Goal: Transaction & Acquisition: Purchase product/service

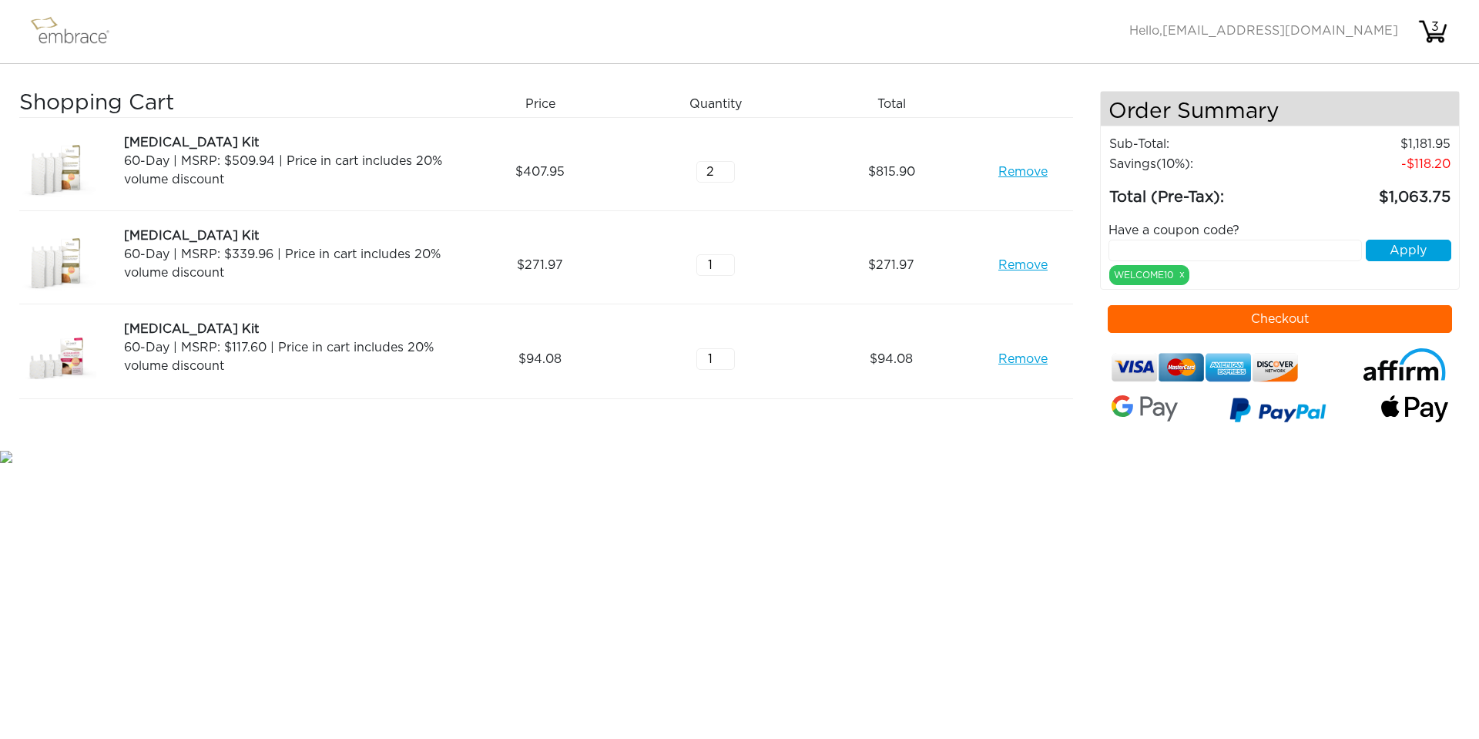
click at [1015, 270] on link "Remove" at bounding box center [1023, 265] width 49 height 18
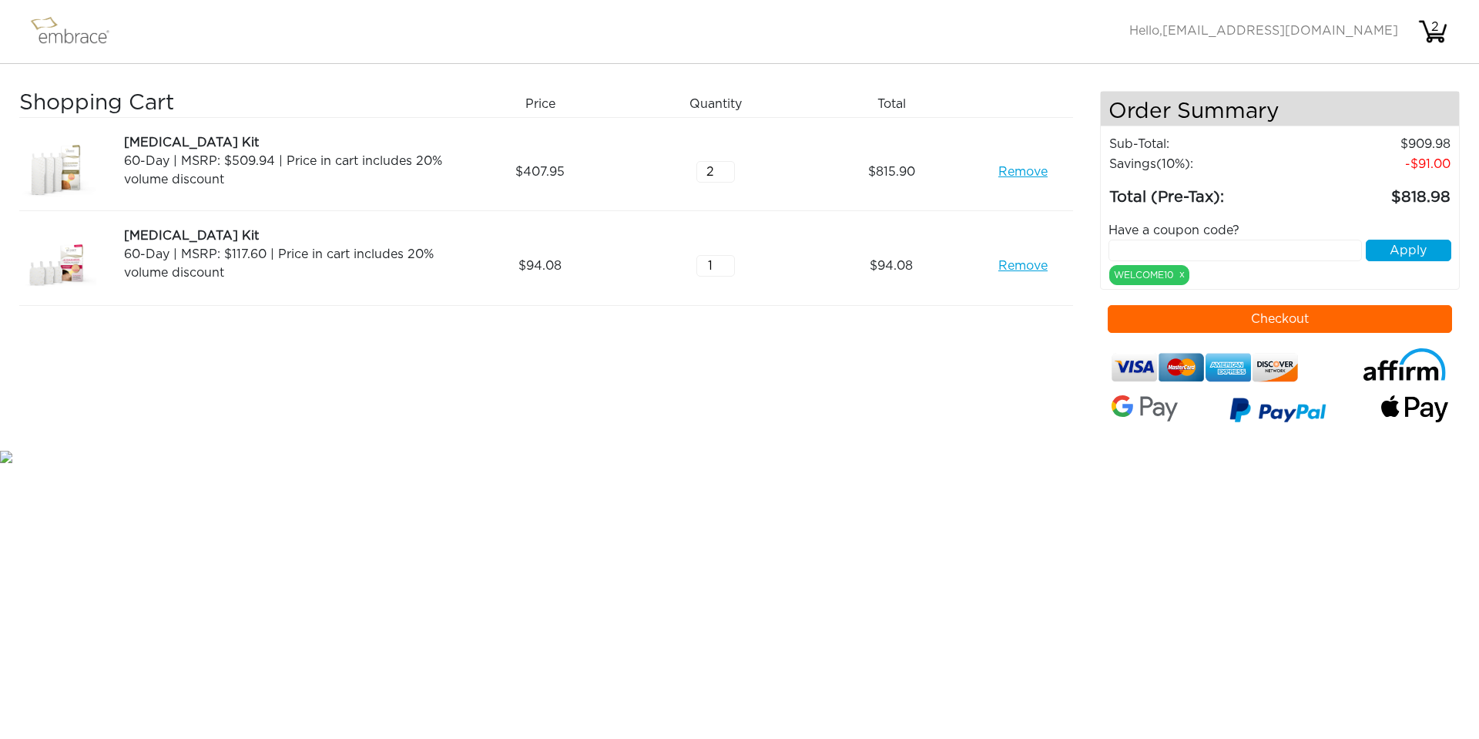
click at [1006, 159] on div "Remove" at bounding box center [1029, 171] width 88 height 77
click at [1007, 167] on link "Remove" at bounding box center [1023, 172] width 49 height 18
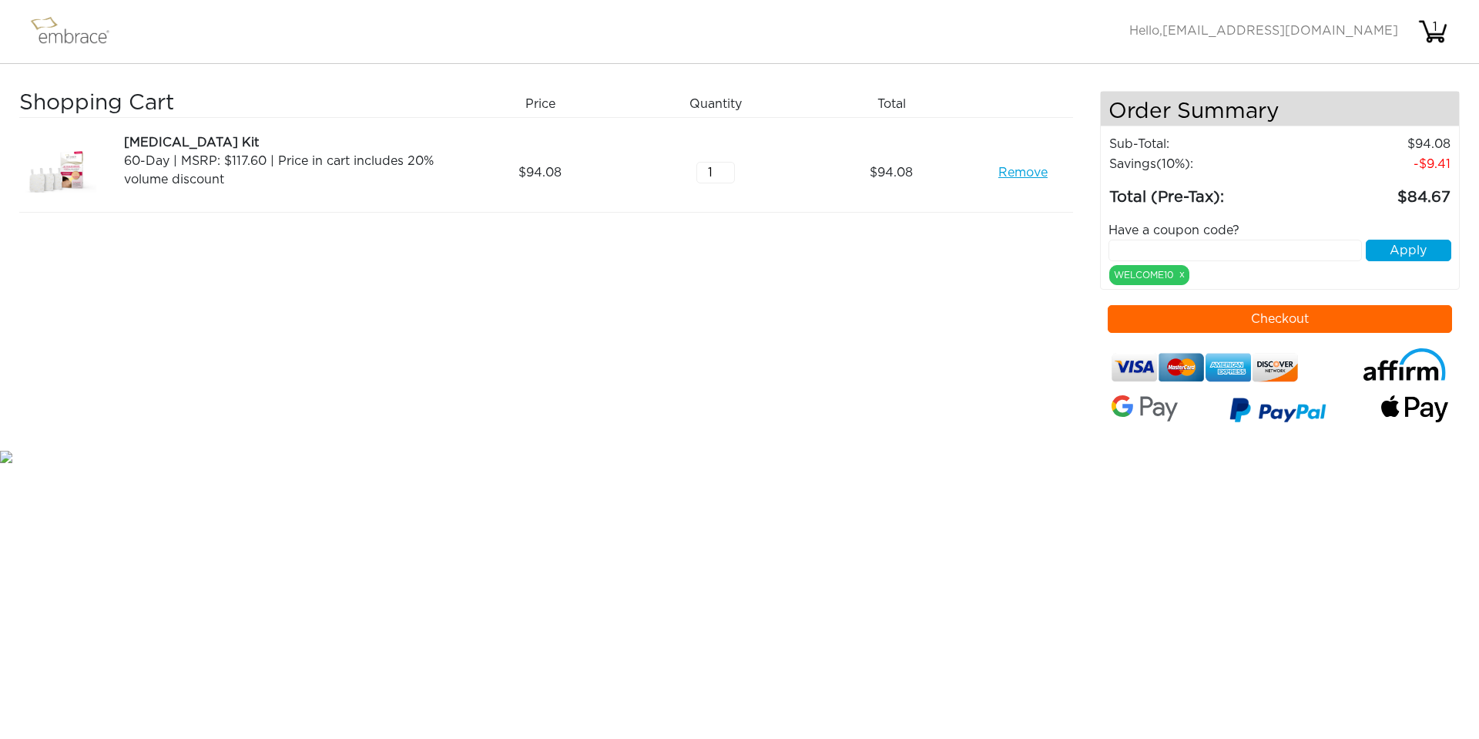
click at [1257, 325] on button "Checkout" at bounding box center [1280, 319] width 345 height 28
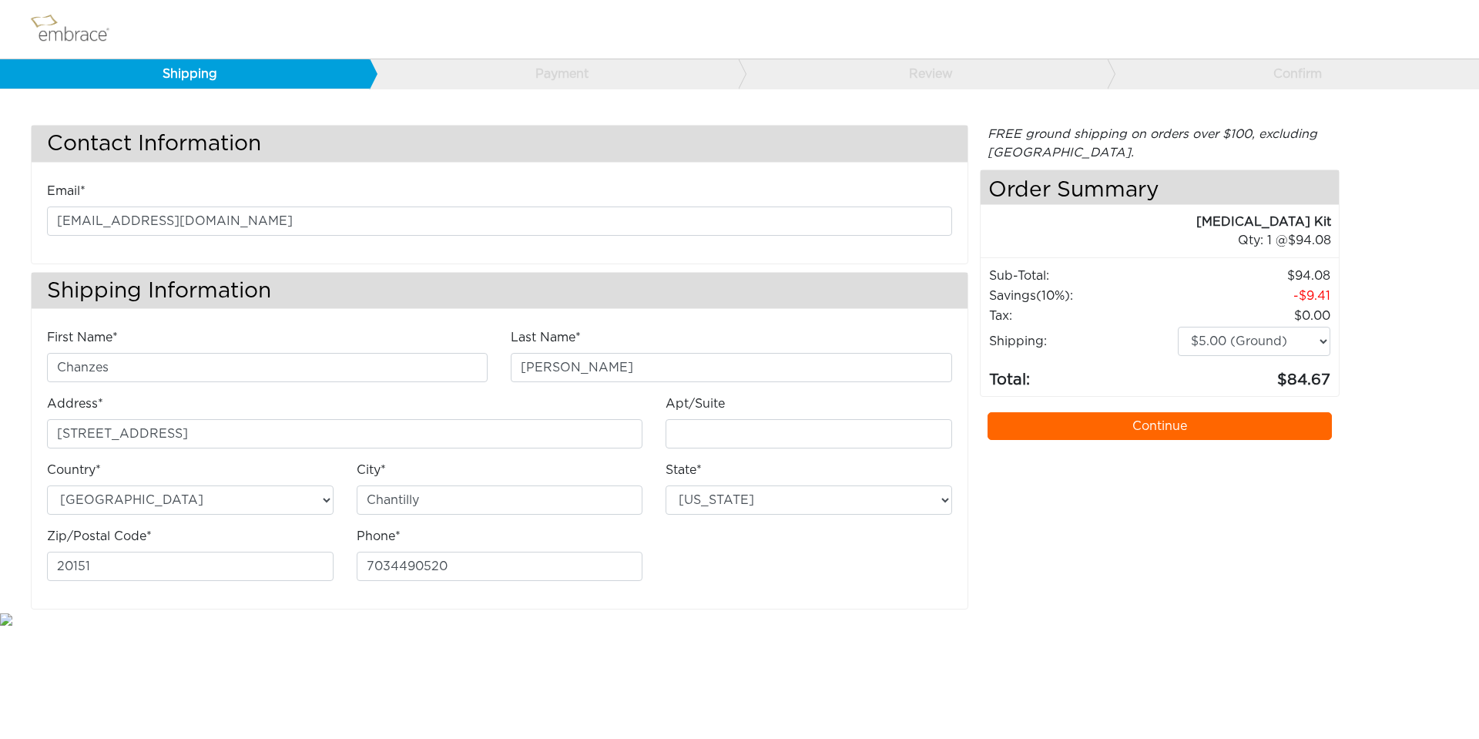
select select "VA"
click at [1201, 337] on select "$5.00 (Ground) $15.00 (Express Saver) $20.00 (Two Day) $30.00 (Overnight)" at bounding box center [1254, 341] width 153 height 29
click at [1178, 327] on select "$5.00 (Ground) $15.00 (Express Saver) $20.00 (Two Day) $30.00 (Overnight)" at bounding box center [1254, 341] width 153 height 29
